Goal: Task Accomplishment & Management: Complete application form

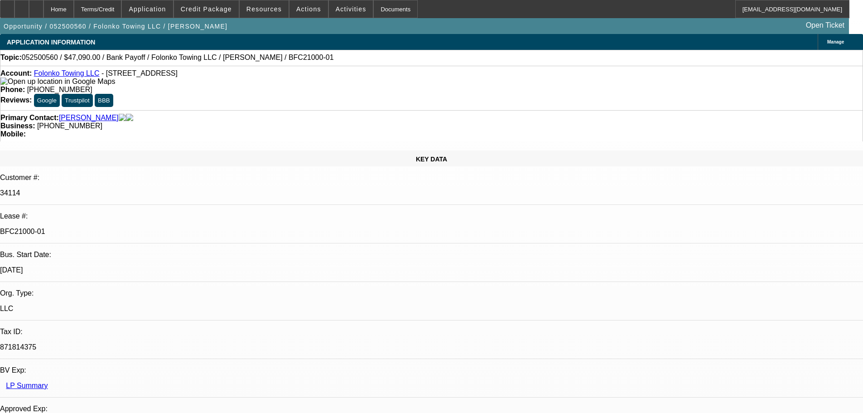
select select "0"
select select "2"
select select "0.1"
select select "4"
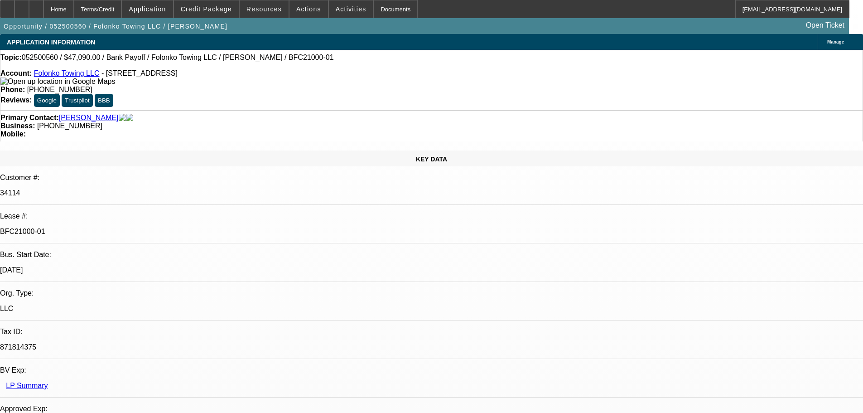
select select "0"
select select "2"
select select "0.1"
select select "4"
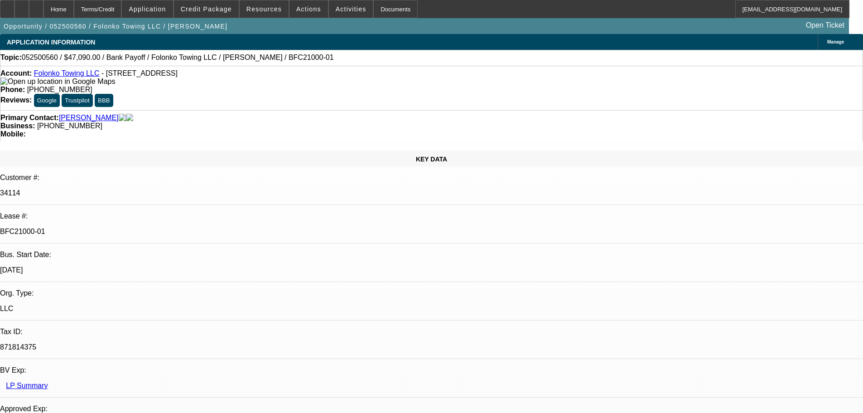
select select "0"
select select "2"
select select "0.1"
select select "4"
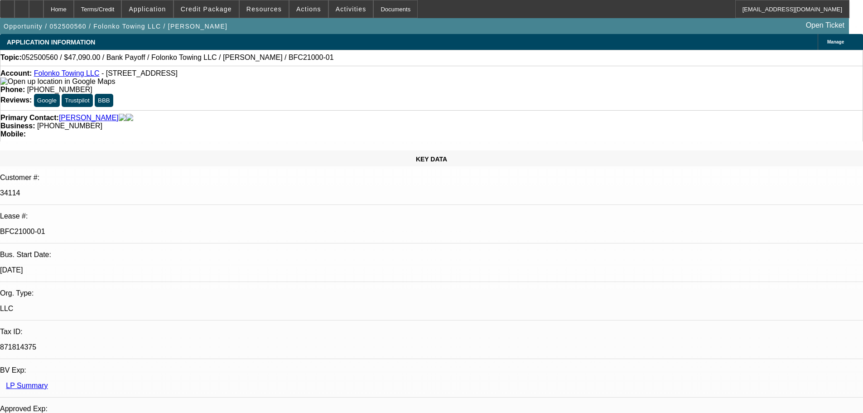
select select "0"
select select "2"
select select "0.1"
select select "4"
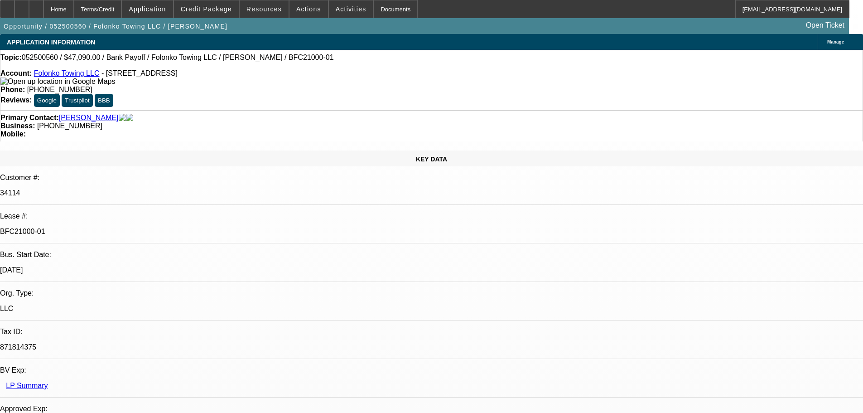
scroll to position [1359, 0]
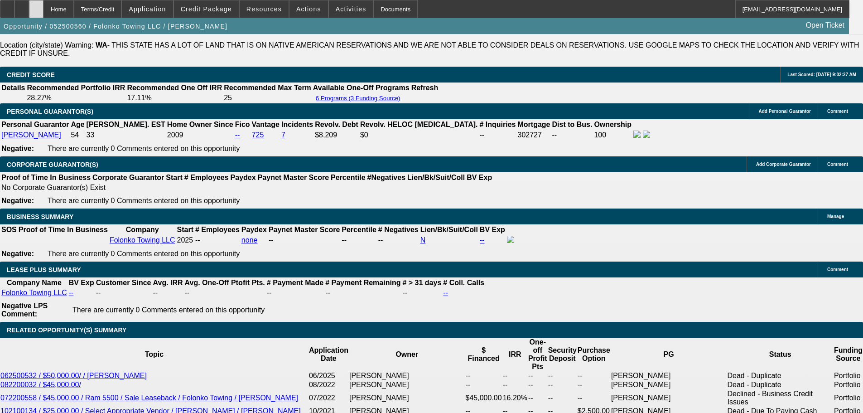
click at [44, 13] on div at bounding box center [36, 9] width 15 height 18
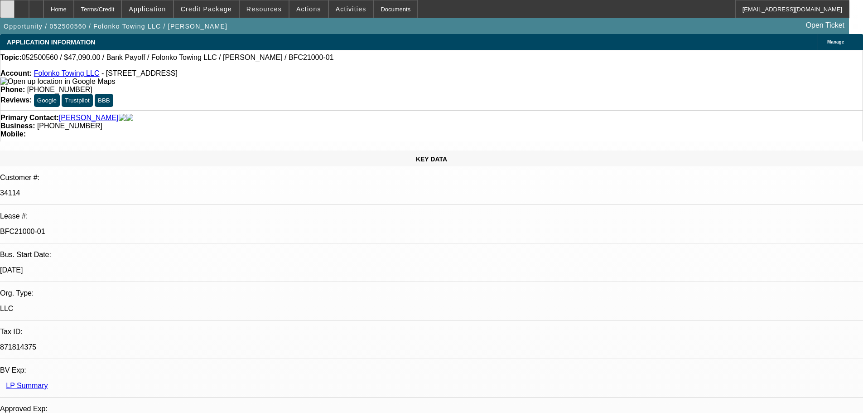
select select "0"
select select "2"
select select "0.1"
select select "4"
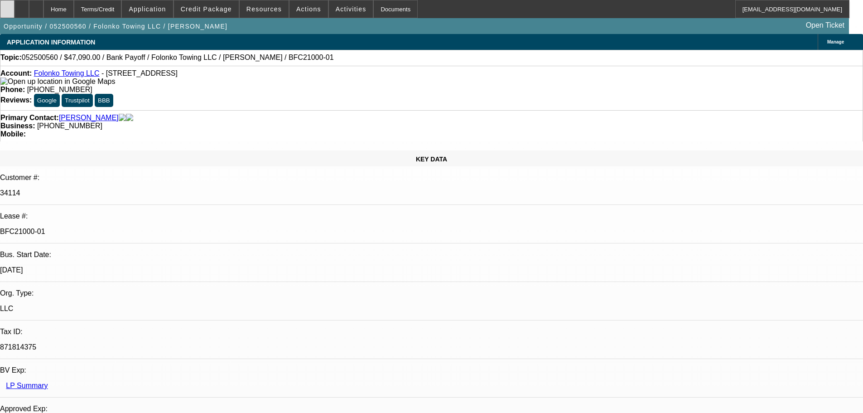
select select "0"
select select "2"
select select "0.1"
select select "4"
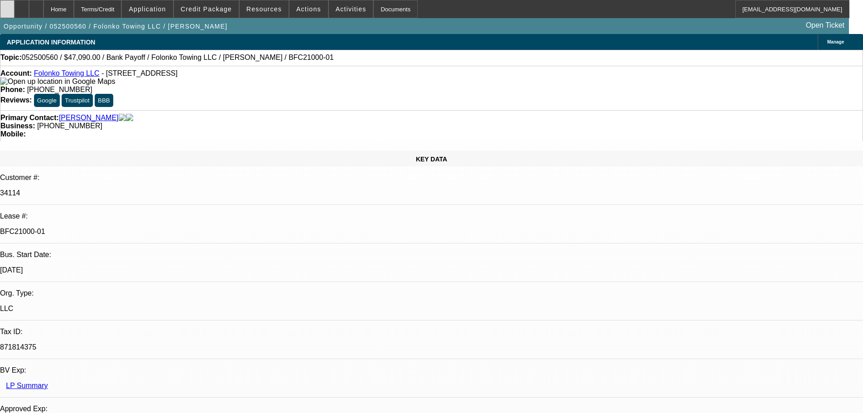
select select "0"
select select "2"
select select "0.1"
select select "4"
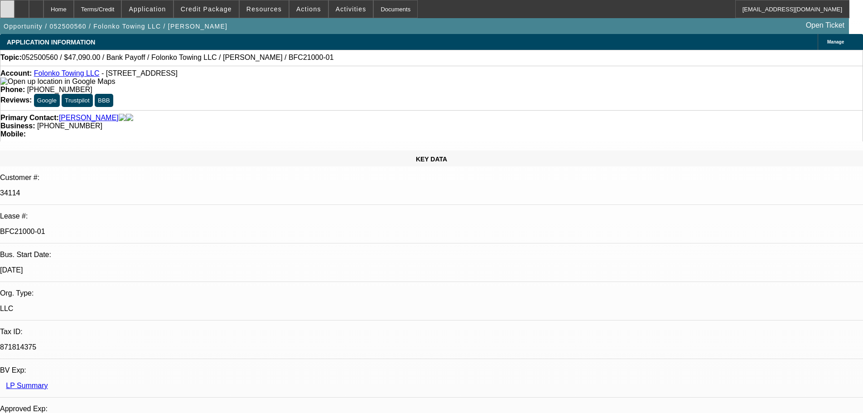
select select "0"
select select "2"
select select "0.1"
select select "4"
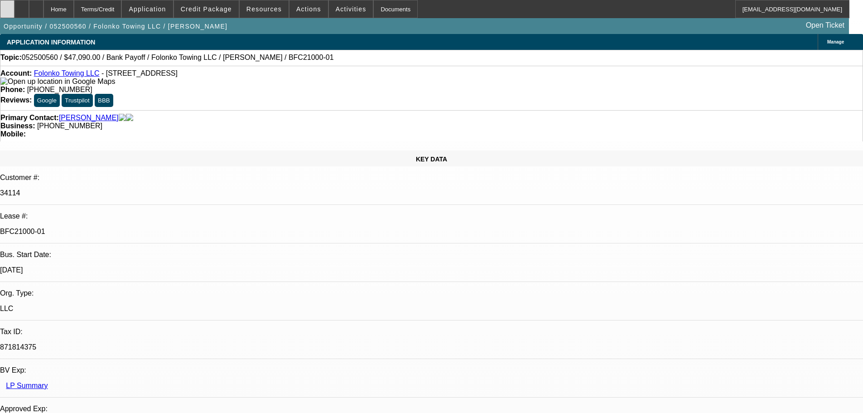
click at [15, 10] on div at bounding box center [7, 9] width 15 height 18
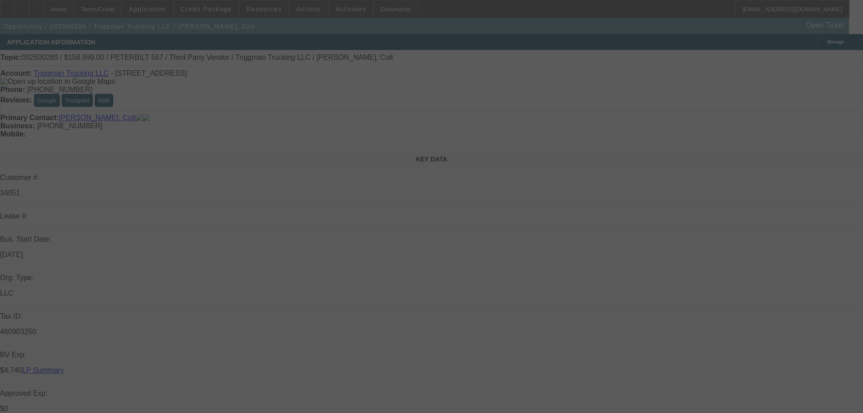
select select "0"
select select "2"
select select "0.1"
select select "4"
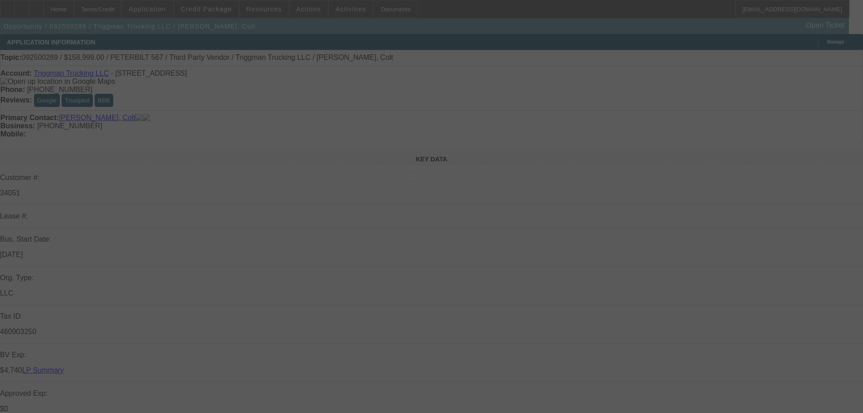
select select "0"
select select "2"
select select "0.1"
select select "4"
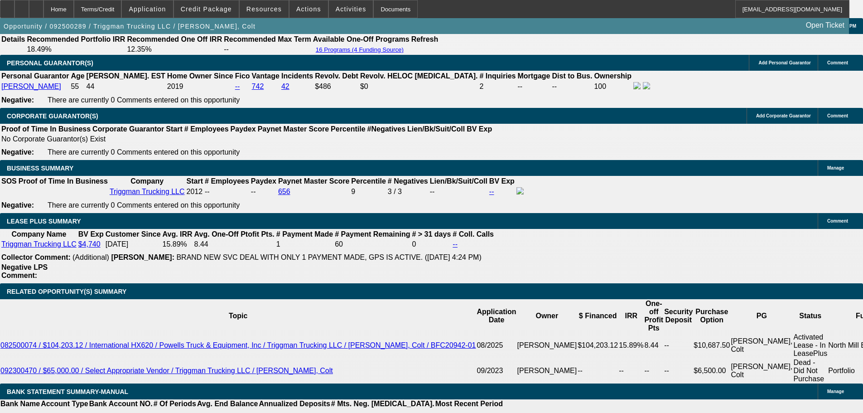
scroll to position [1495, 0]
